Goal: Transaction & Acquisition: Subscribe to service/newsletter

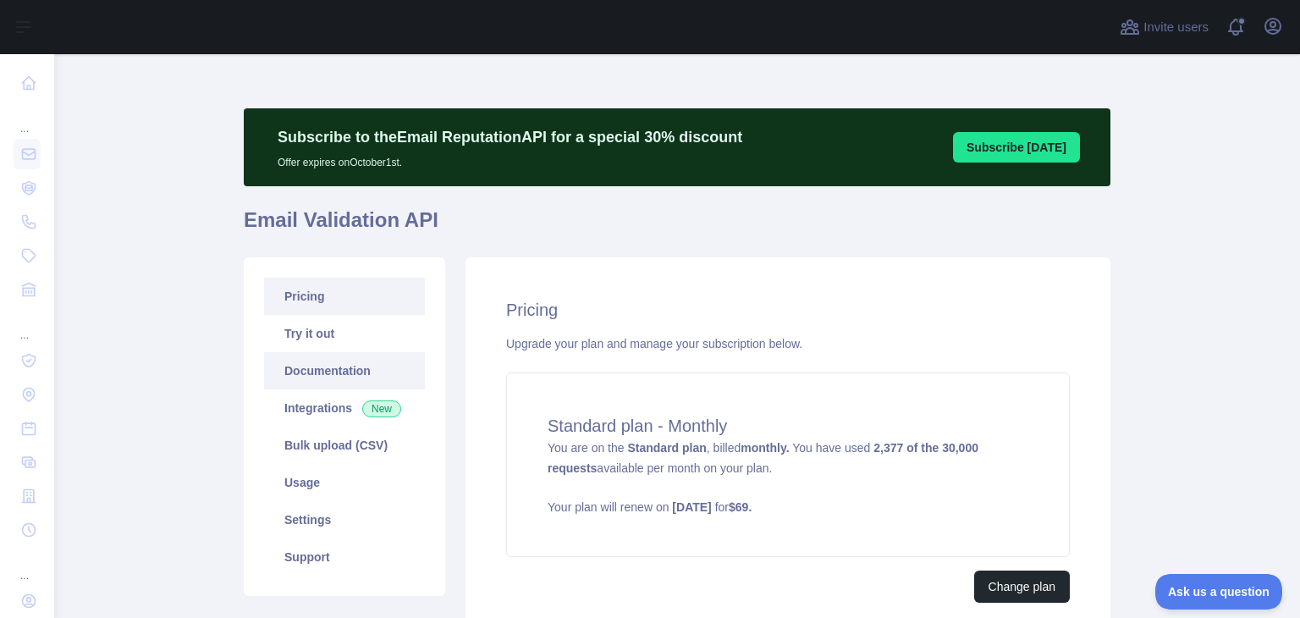
click at [329, 374] on link "Documentation" at bounding box center [344, 370] width 161 height 37
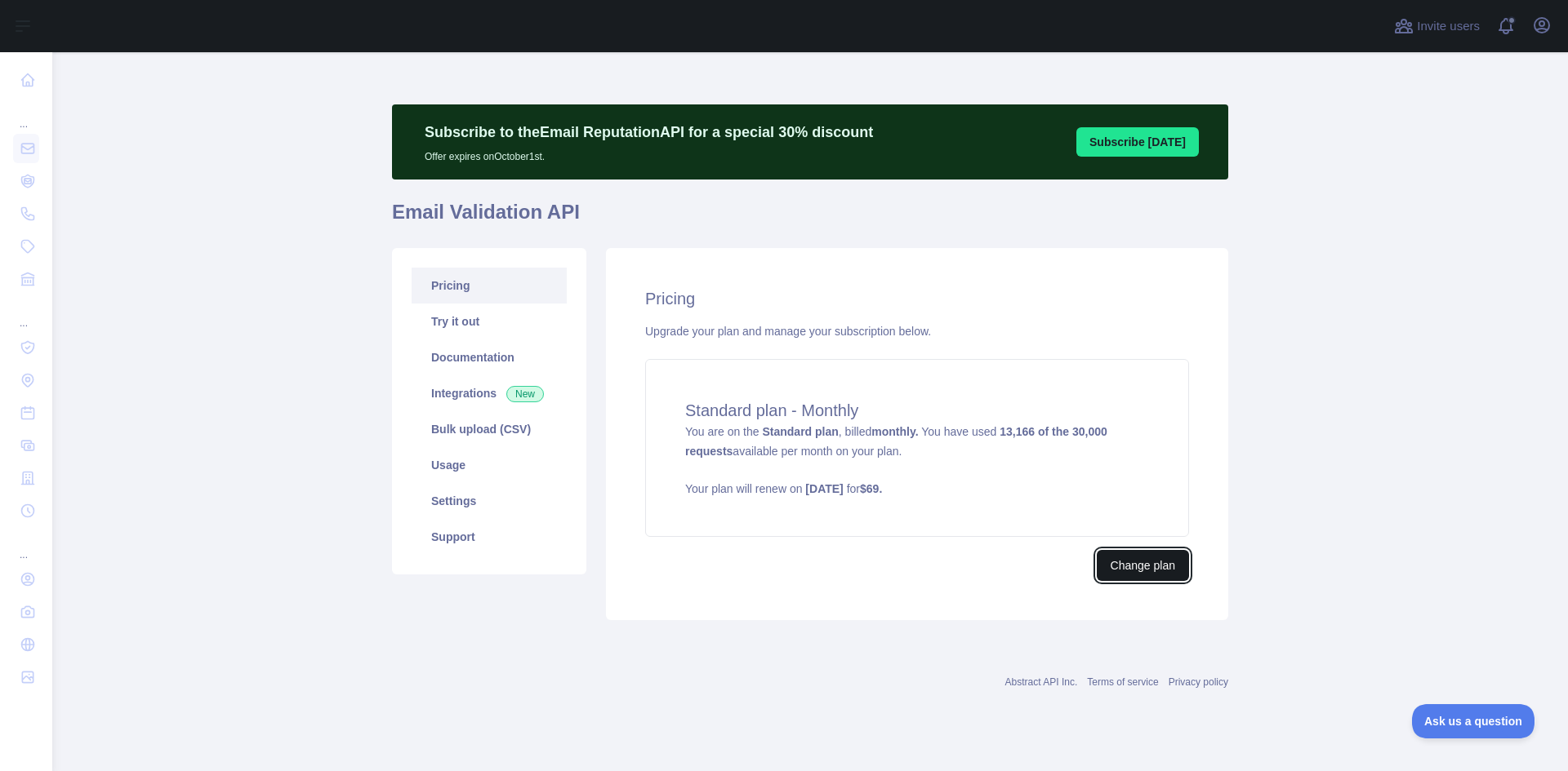
click at [1143, 561] on button "Change plan" at bounding box center [1143, 566] width 93 height 31
